Goal: Task Accomplishment & Management: Complete application form

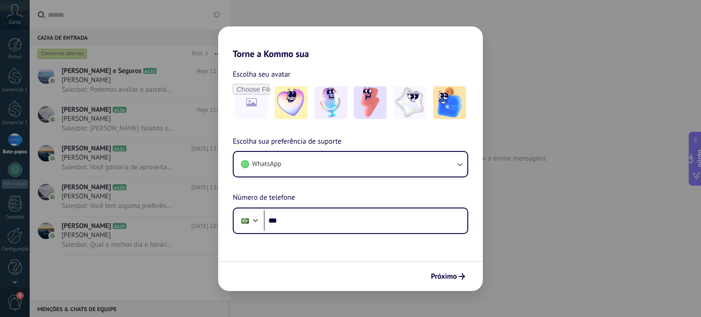
click at [530, 227] on div "Torne a Kommo sua Escolha seu avatar Escolha sua preferência de suporte WhatsAp…" at bounding box center [350, 158] width 701 height 317
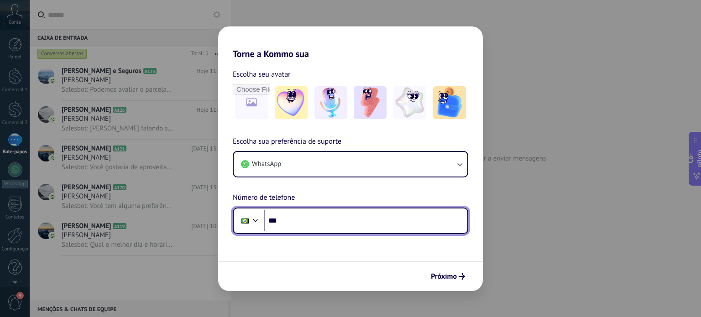
click at [325, 228] on input "***" at bounding box center [366, 220] width 204 height 21
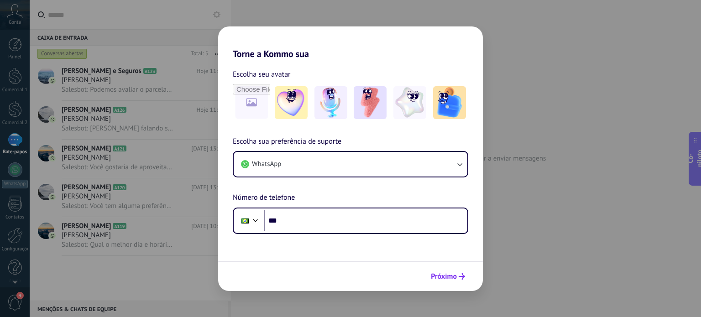
click at [442, 278] on font "Próximo" at bounding box center [444, 276] width 26 height 9
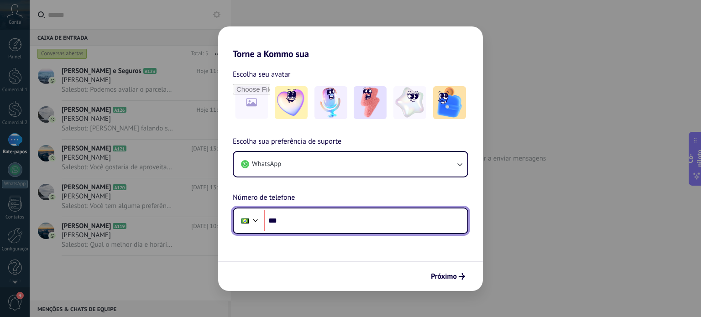
drag, startPoint x: 322, startPoint y: 215, endPoint x: 258, endPoint y: 221, distance: 64.1
click at [258, 221] on div "Phone ***" at bounding box center [351, 221] width 236 height 26
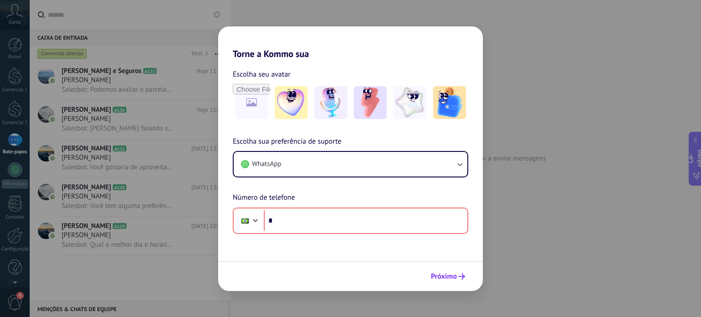
click at [442, 276] on font "Próximo" at bounding box center [444, 276] width 26 height 9
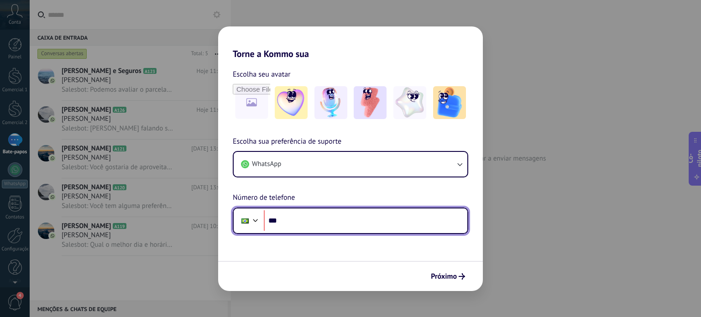
click at [291, 219] on input "***" at bounding box center [366, 220] width 204 height 21
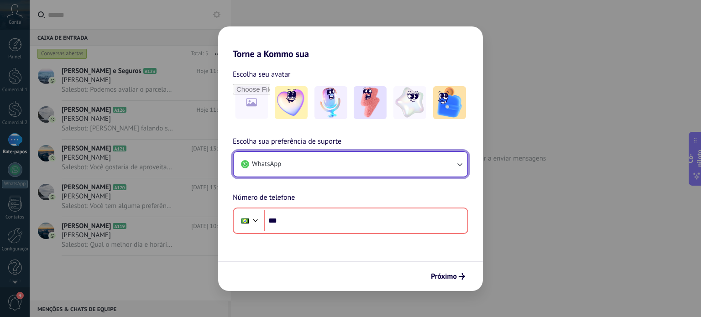
click at [455, 164] on icon "button" at bounding box center [459, 164] width 9 height 9
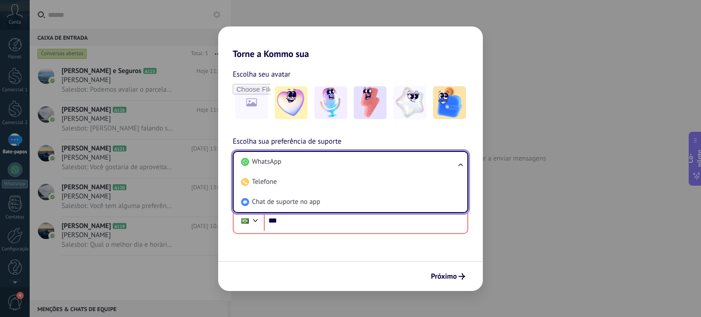
click at [526, 199] on div "Torne a Kommo sua Escolha seu avatar Escolha sua preferência de suporte WhatsAp…" at bounding box center [350, 158] width 701 height 317
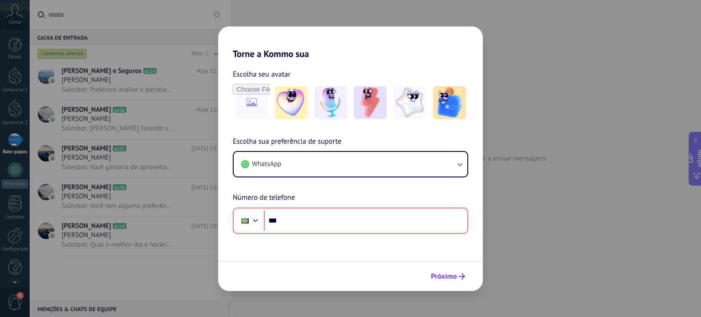
click at [454, 280] on font "Próximo" at bounding box center [444, 276] width 26 height 9
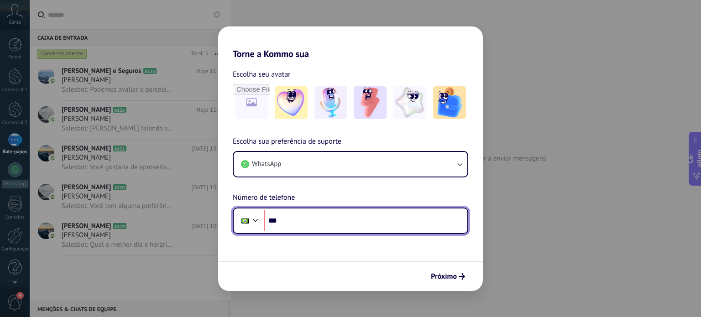
click at [393, 227] on input "***" at bounding box center [366, 220] width 204 height 21
type input "**"
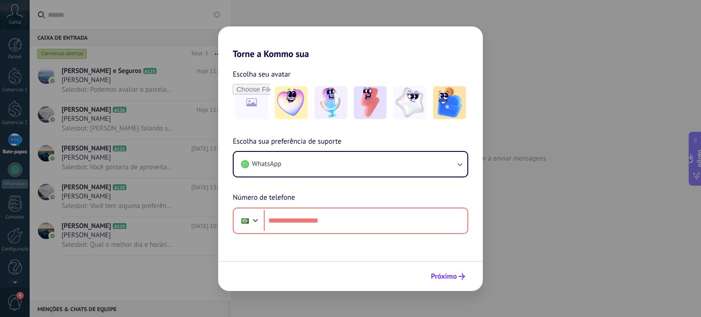
click at [452, 277] on font "Próximo" at bounding box center [444, 276] width 26 height 9
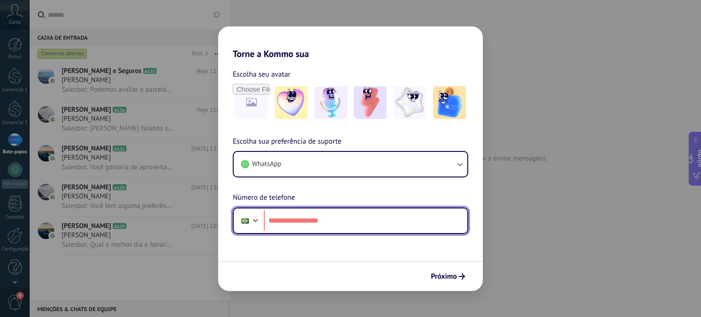
drag, startPoint x: 288, startPoint y: 221, endPoint x: 285, endPoint y: 226, distance: 5.3
click at [286, 222] on input "tel" at bounding box center [366, 220] width 204 height 21
type input "**"
type input "**********"
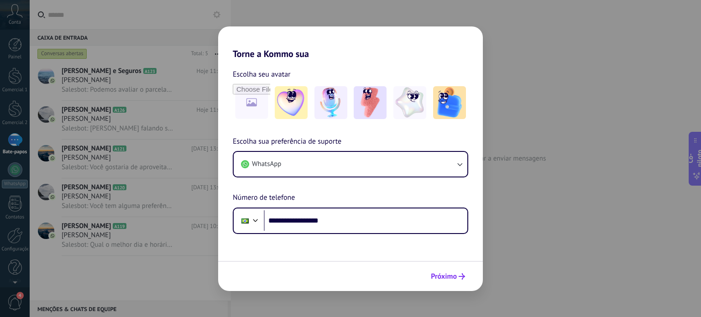
click at [440, 277] on font "Próximo" at bounding box center [444, 276] width 26 height 9
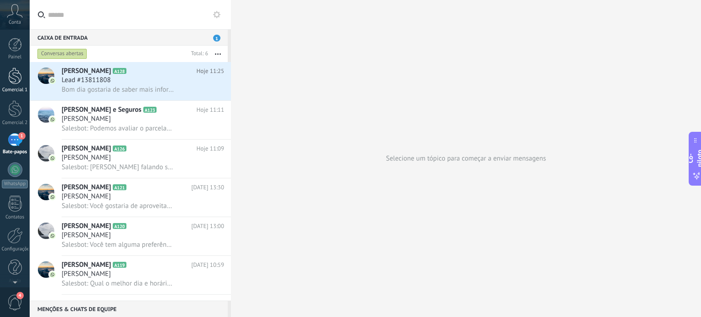
click at [12, 81] on div at bounding box center [15, 76] width 14 height 17
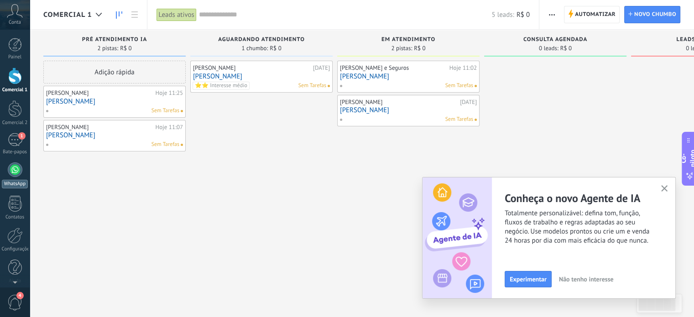
click at [17, 169] on div at bounding box center [15, 170] width 15 height 15
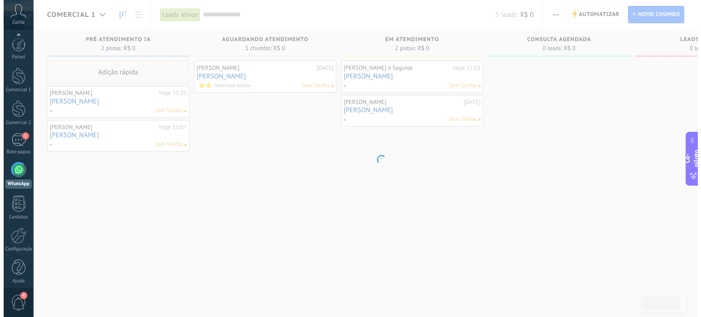
scroll to position [5, 0]
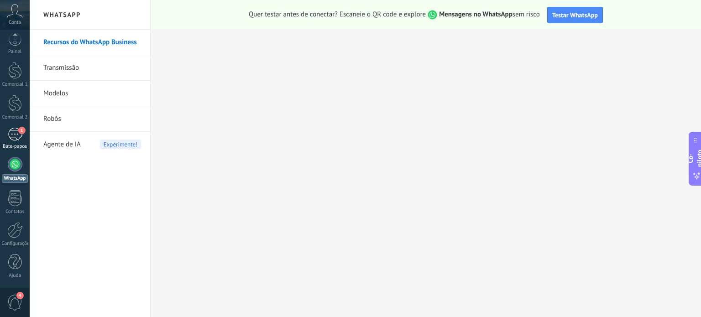
click at [16, 140] on div "1" at bounding box center [15, 134] width 15 height 13
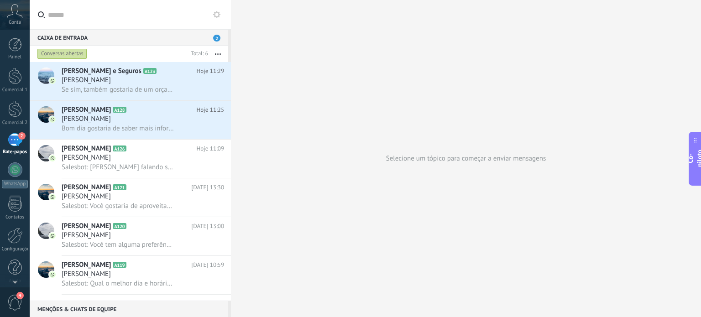
click at [407, 228] on div "Selecione um tópico para começar a enviar mensagens" at bounding box center [466, 158] width 470 height 317
click at [326, 217] on div "Selecione um tópico para começar a enviar mensagens" at bounding box center [466, 158] width 470 height 317
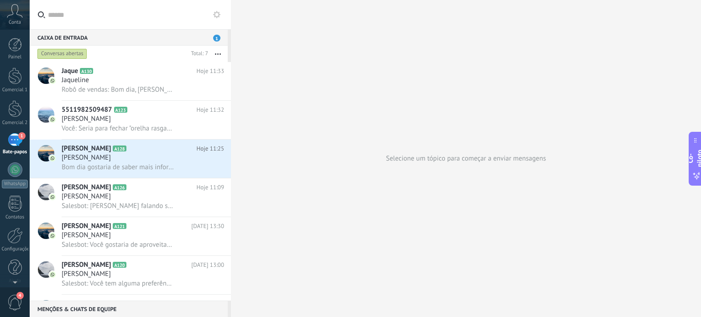
click at [11, 151] on font "Bate-papos" at bounding box center [15, 152] width 24 height 6
click at [11, 142] on div "1" at bounding box center [15, 139] width 15 height 13
click at [17, 76] on div at bounding box center [15, 76] width 14 height 17
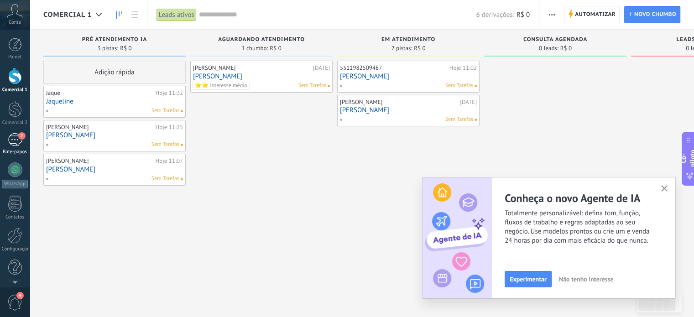
click at [13, 144] on div "2" at bounding box center [15, 139] width 15 height 13
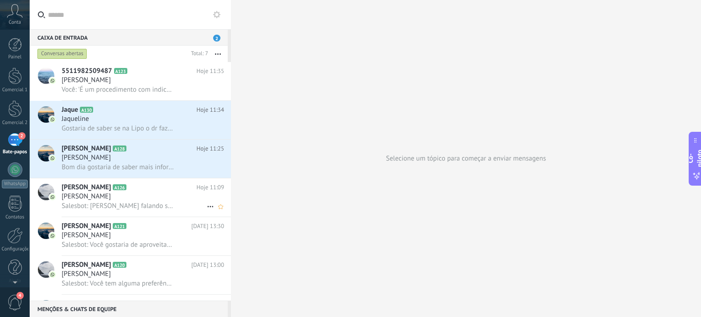
click at [165, 199] on div "[PERSON_NAME]" at bounding box center [143, 196] width 163 height 9
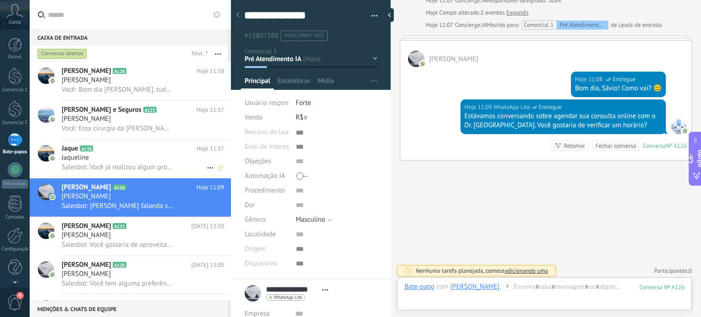
click at [158, 153] on h2 "Jaque A130" at bounding box center [129, 148] width 135 height 9
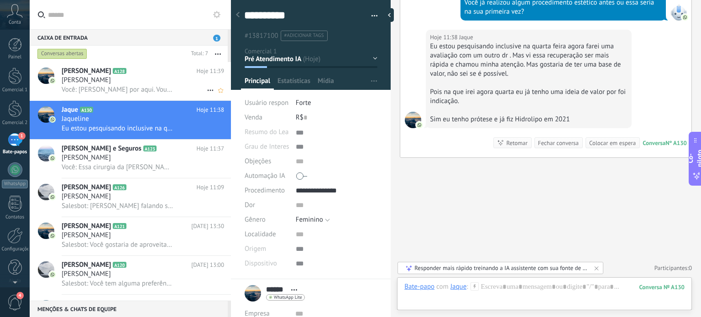
click at [123, 82] on div "[PERSON_NAME]" at bounding box center [143, 80] width 163 height 9
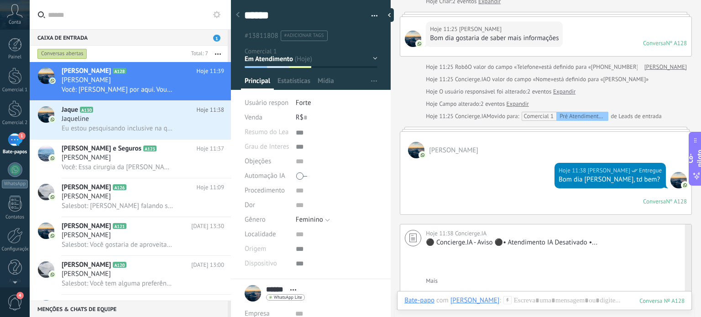
scroll to position [234, 0]
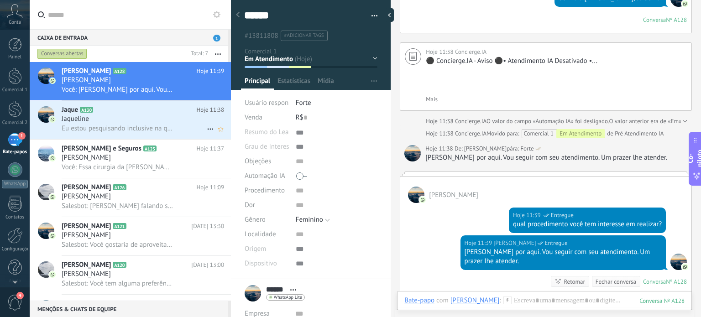
click at [171, 116] on div "Jaqueline" at bounding box center [143, 119] width 163 height 9
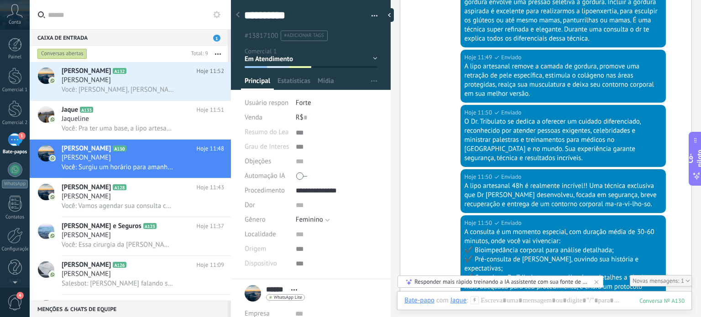
scroll to position [1526, 0]
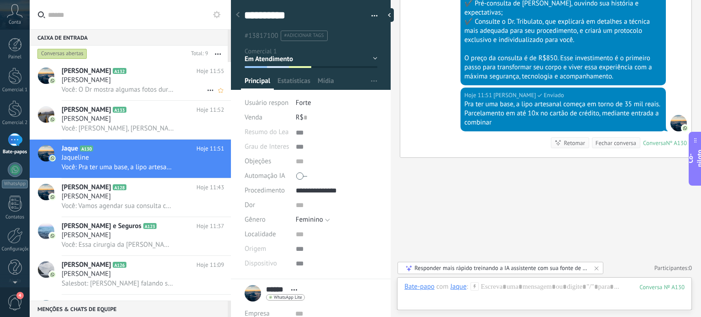
click at [141, 70] on h2 "[PERSON_NAME] A132" at bounding box center [129, 71] width 135 height 9
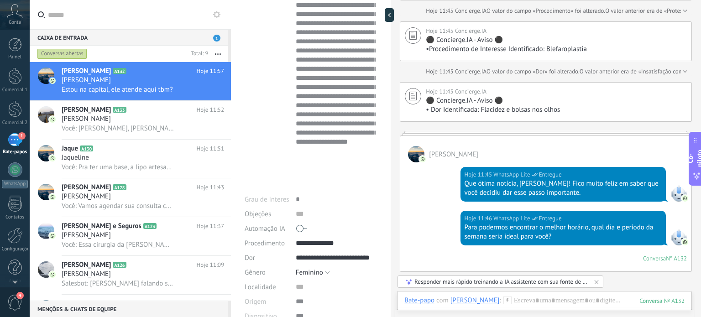
scroll to position [502, 0]
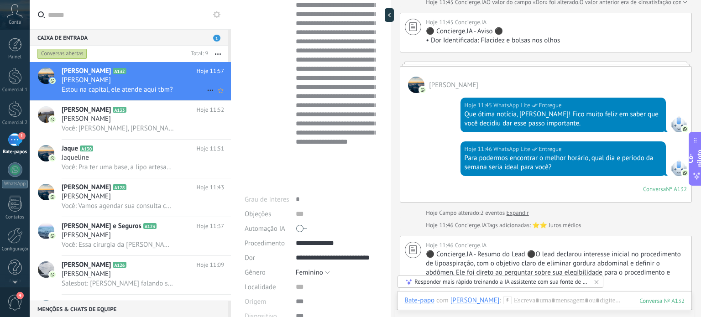
click at [110, 80] on div "[PERSON_NAME]" at bounding box center [143, 80] width 163 height 9
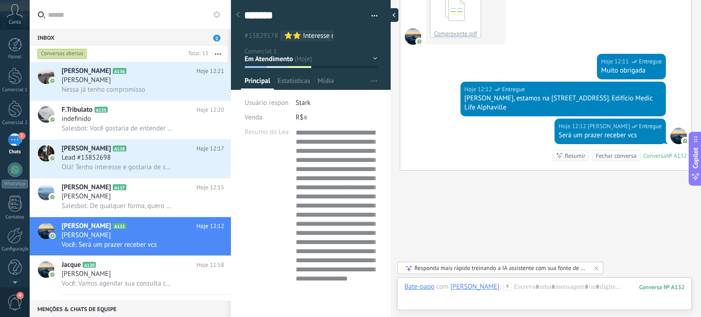
click at [394, 15] on div at bounding box center [392, 15] width 14 height 14
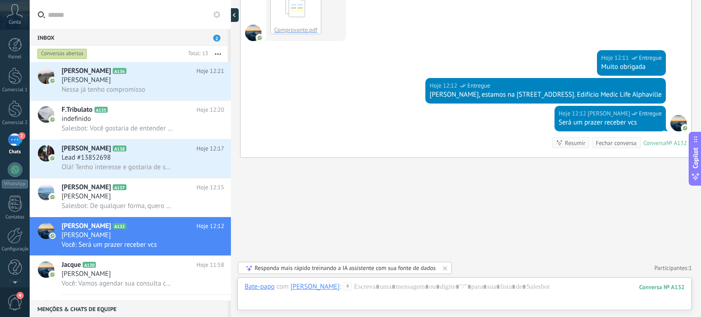
type textarea "**********"
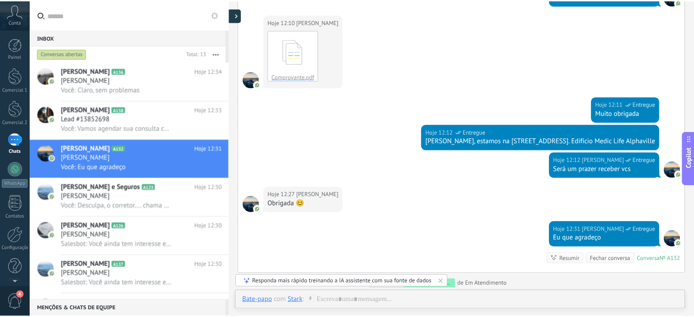
scroll to position [2030, 0]
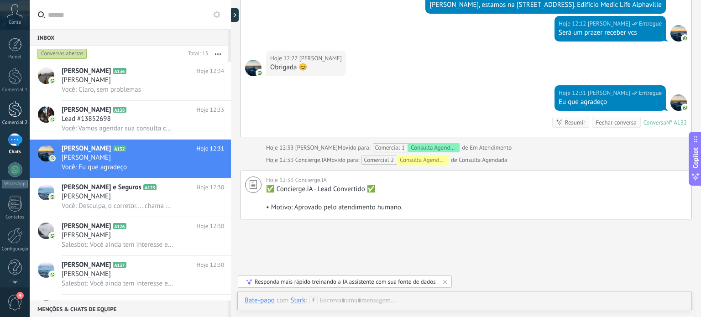
click at [18, 114] on div at bounding box center [15, 108] width 14 height 17
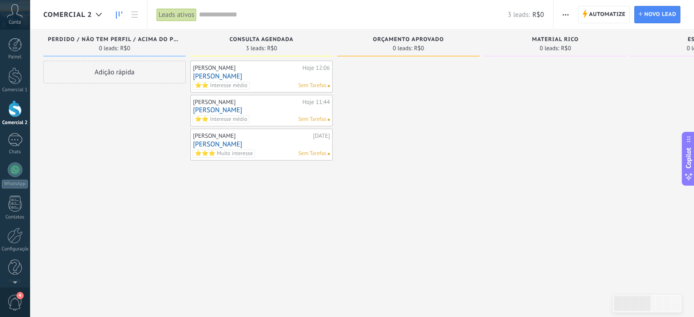
click at [589, 44] on div "0 leads: R$0" at bounding box center [555, 48] width 133 height 8
drag, startPoint x: 210, startPoint y: 110, endPoint x: 149, endPoint y: 183, distance: 95.3
click at [149, 183] on div "Adição rápida" at bounding box center [114, 160] width 142 height 198
